Goal: Navigation & Orientation: Find specific page/section

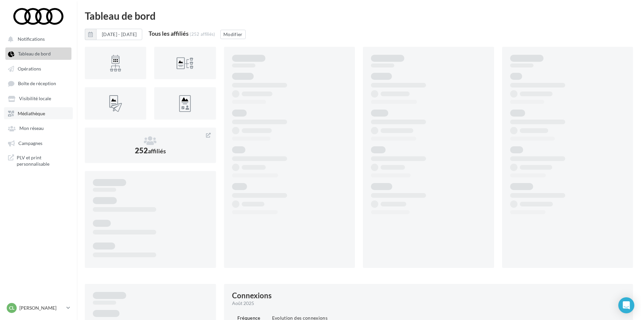
click at [35, 111] on link "Médiathèque" at bounding box center [38, 113] width 69 height 12
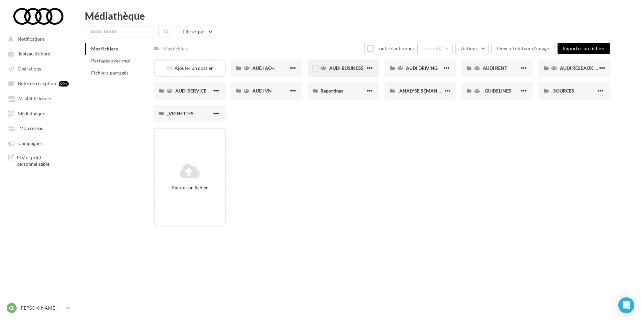
click at [343, 67] on span "AUDI BUSINESS" at bounding box center [346, 68] width 34 height 6
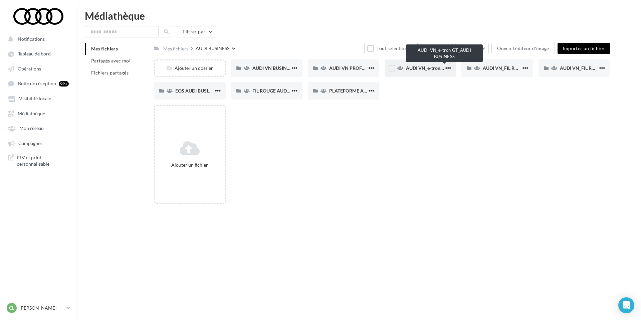
click at [423, 68] on span "AUDI VN_e-tron GT_AUDI BUSINESS" at bounding box center [445, 68] width 78 height 6
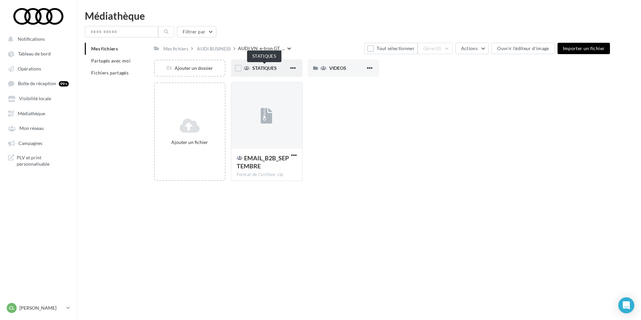
click at [266, 70] on span "STATIQUES" at bounding box center [264, 68] width 24 height 6
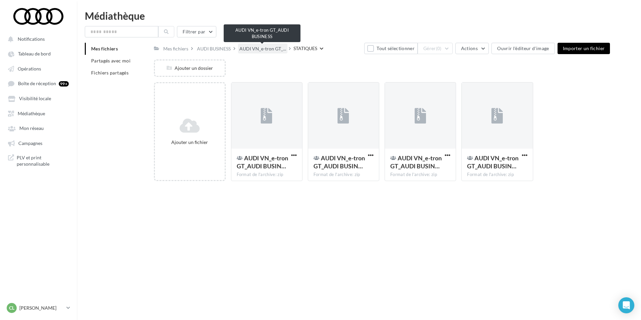
click at [269, 48] on span "AUDI VN_e-tron GT_..." at bounding box center [262, 48] width 47 height 7
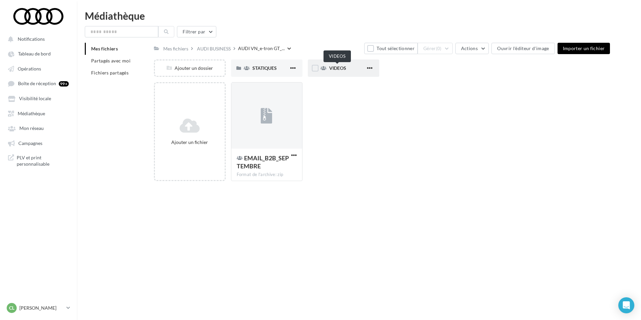
click at [345, 69] on span "VIDEOS" at bounding box center [337, 68] width 17 height 6
